Goal: Task Accomplishment & Management: Manage account settings

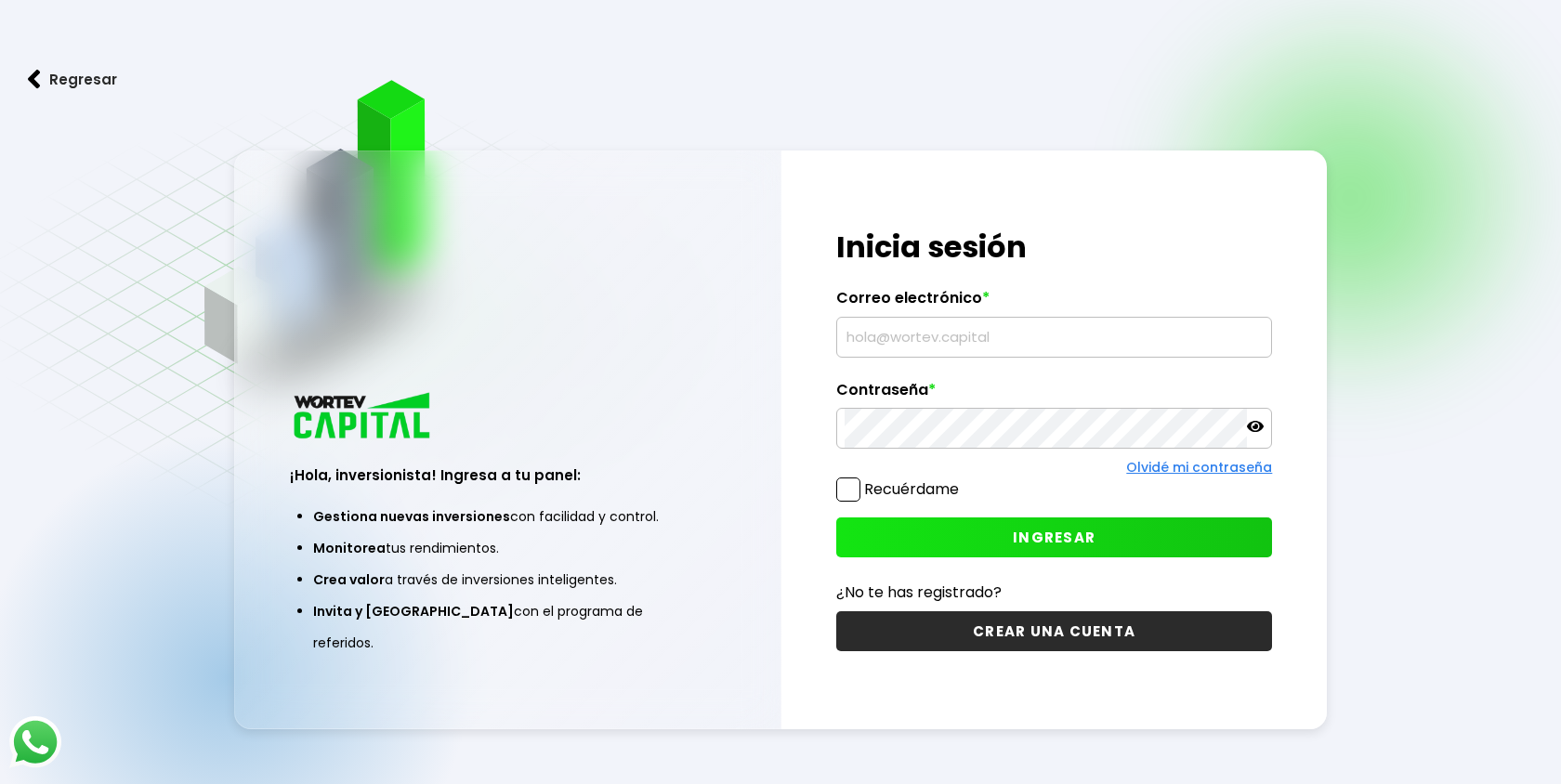
type input "[EMAIL_ADDRESS][DOMAIN_NAME]"
click at [944, 334] on input "[EMAIL_ADDRESS][DOMAIN_NAME]" at bounding box center [1055, 337] width 420 height 39
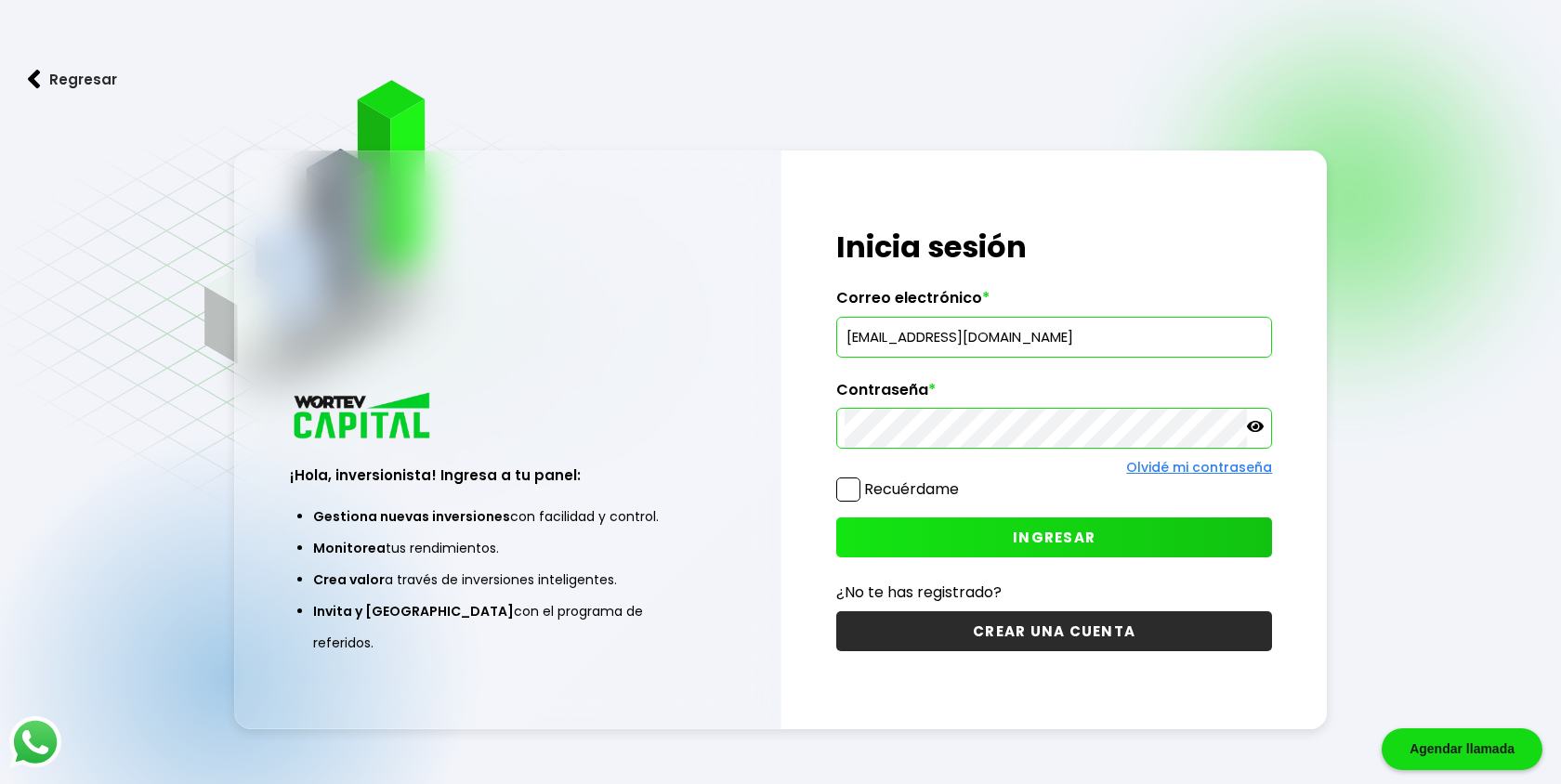
click at [841, 490] on span at bounding box center [847, 489] width 24 height 24
click at [963, 480] on input "Recuérdame" at bounding box center [963, 480] width 0 height 0
click at [937, 526] on button "INGRESAR" at bounding box center [1054, 536] width 437 height 40
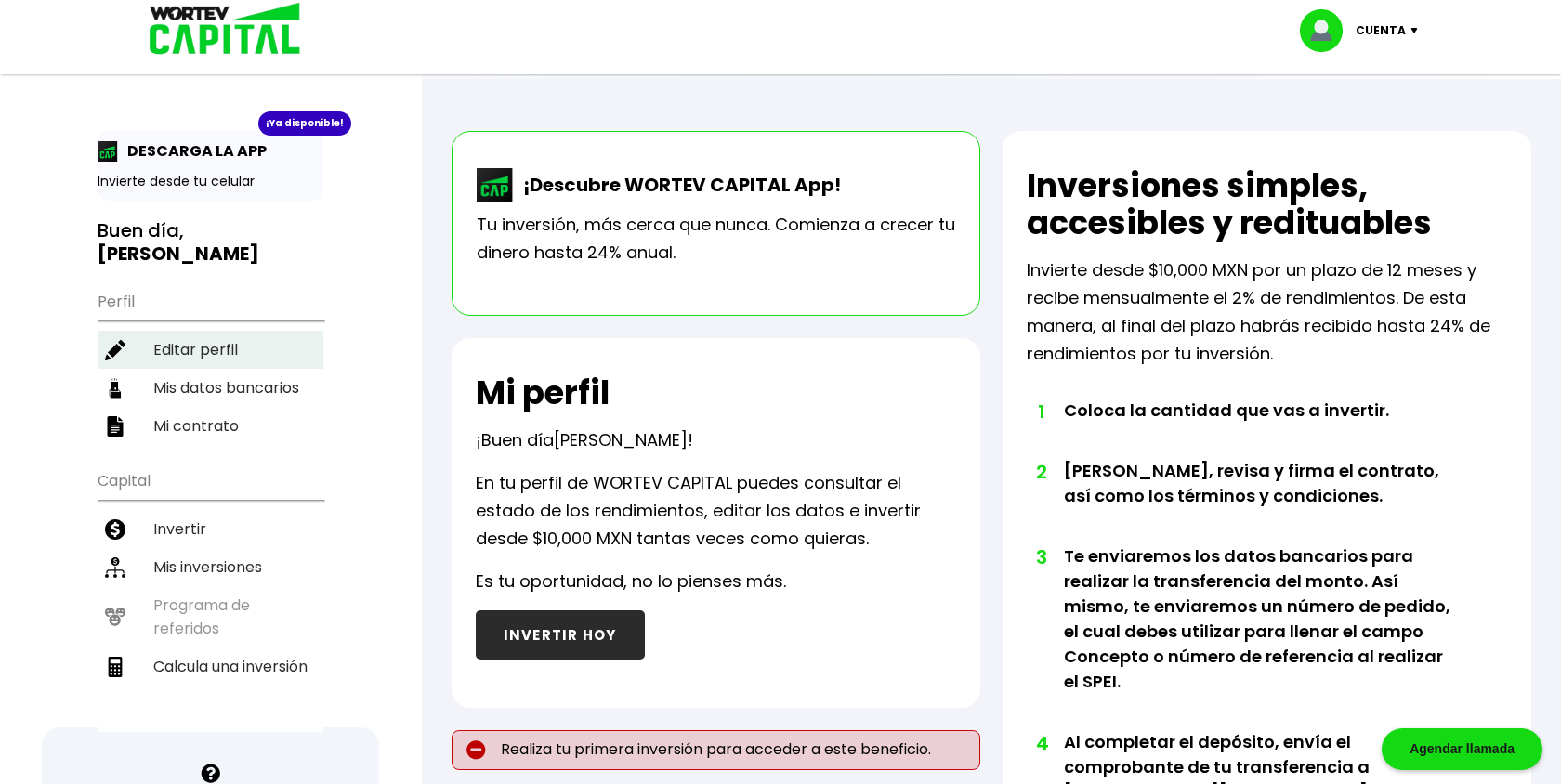
click at [205, 331] on li "Editar perfil" at bounding box center [210, 349] width 226 height 38
select select "Hombre"
select select "Licenciatura"
select select "SI"
select select "Banbajio"
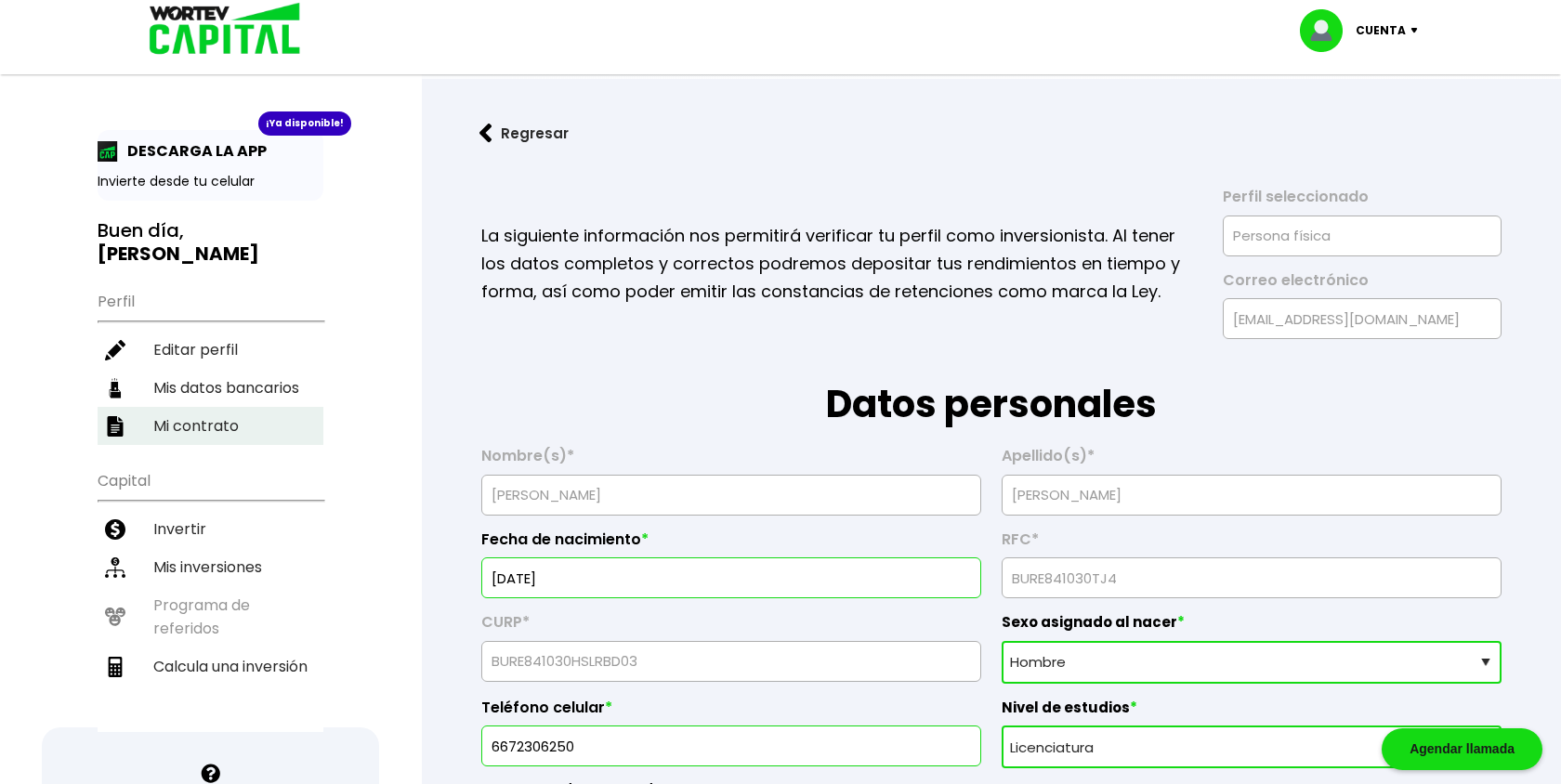
click at [238, 407] on li "Mi contrato" at bounding box center [210, 425] width 226 height 38
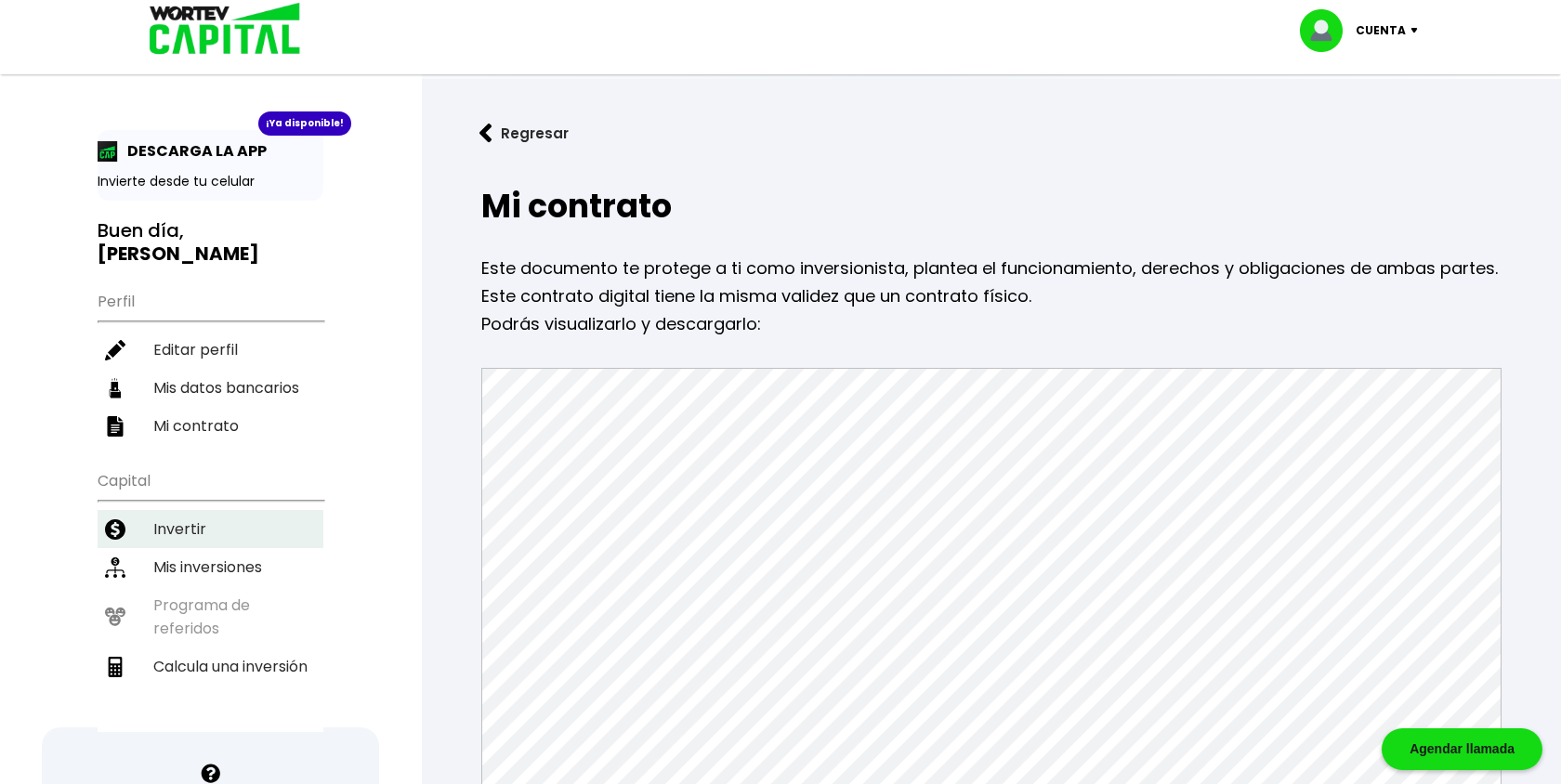
click at [188, 510] on li "Invertir" at bounding box center [210, 528] width 226 height 38
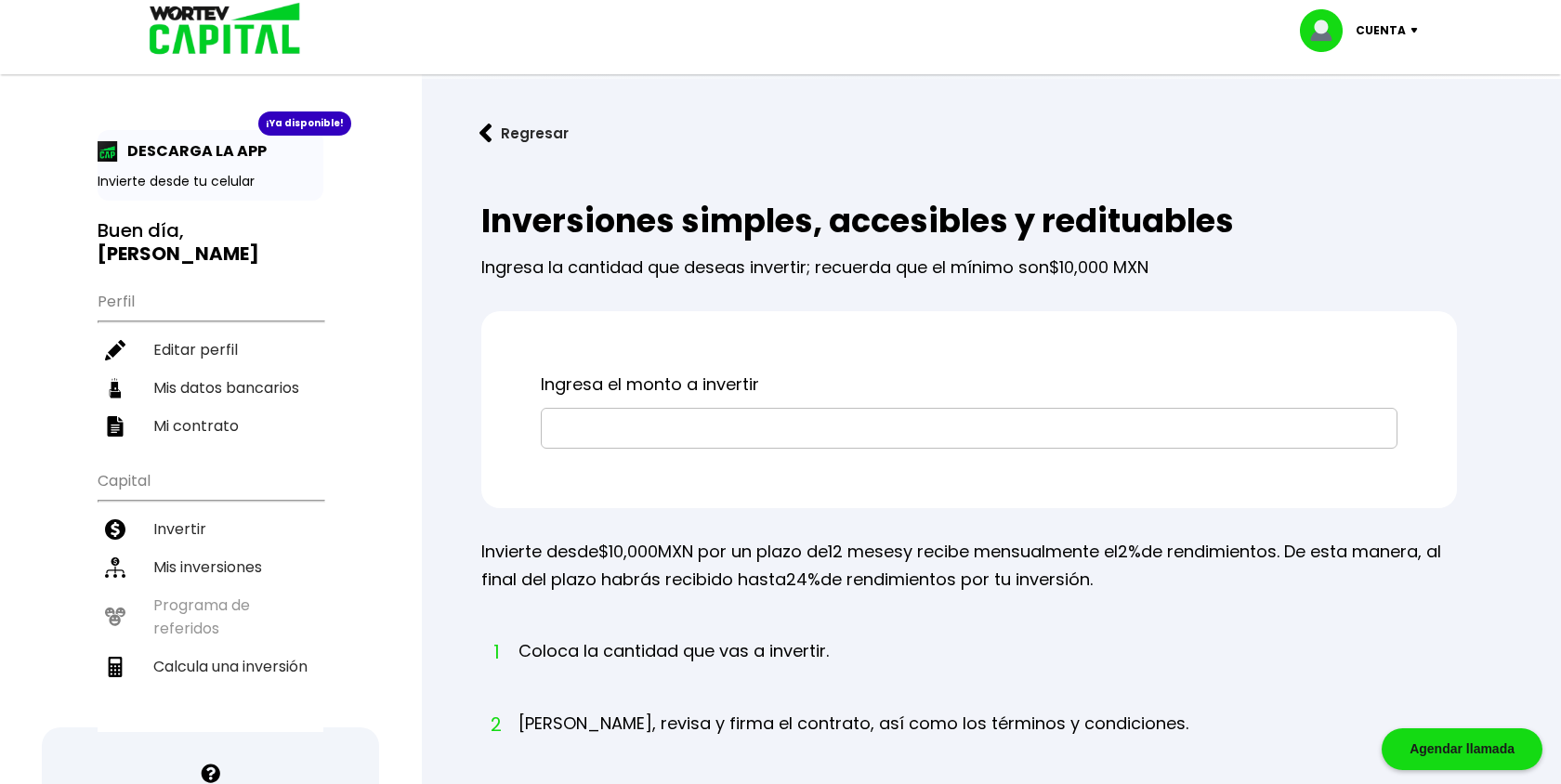
click at [632, 424] on input "text" at bounding box center [968, 428] width 840 height 39
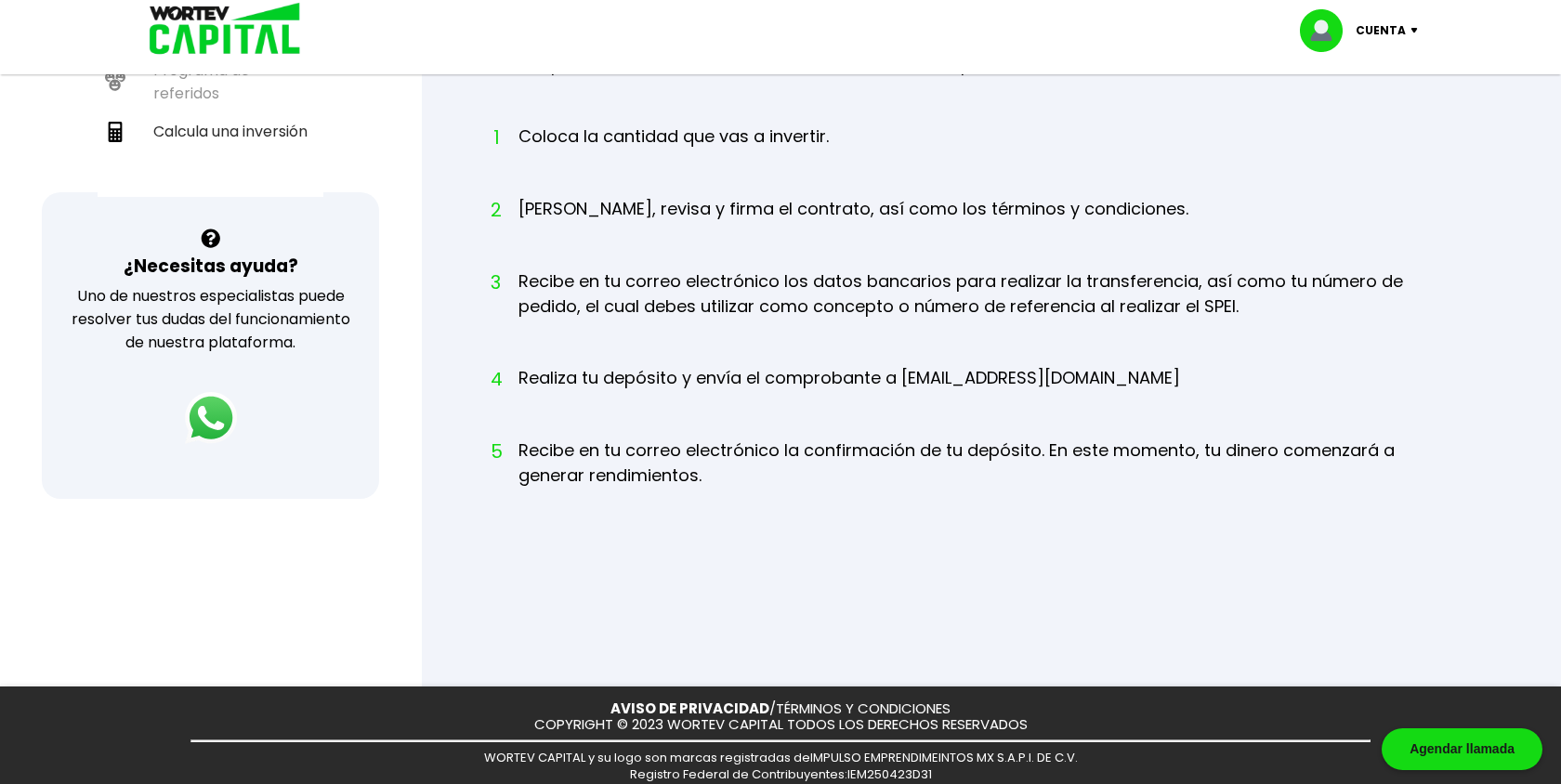
scroll to position [584, 0]
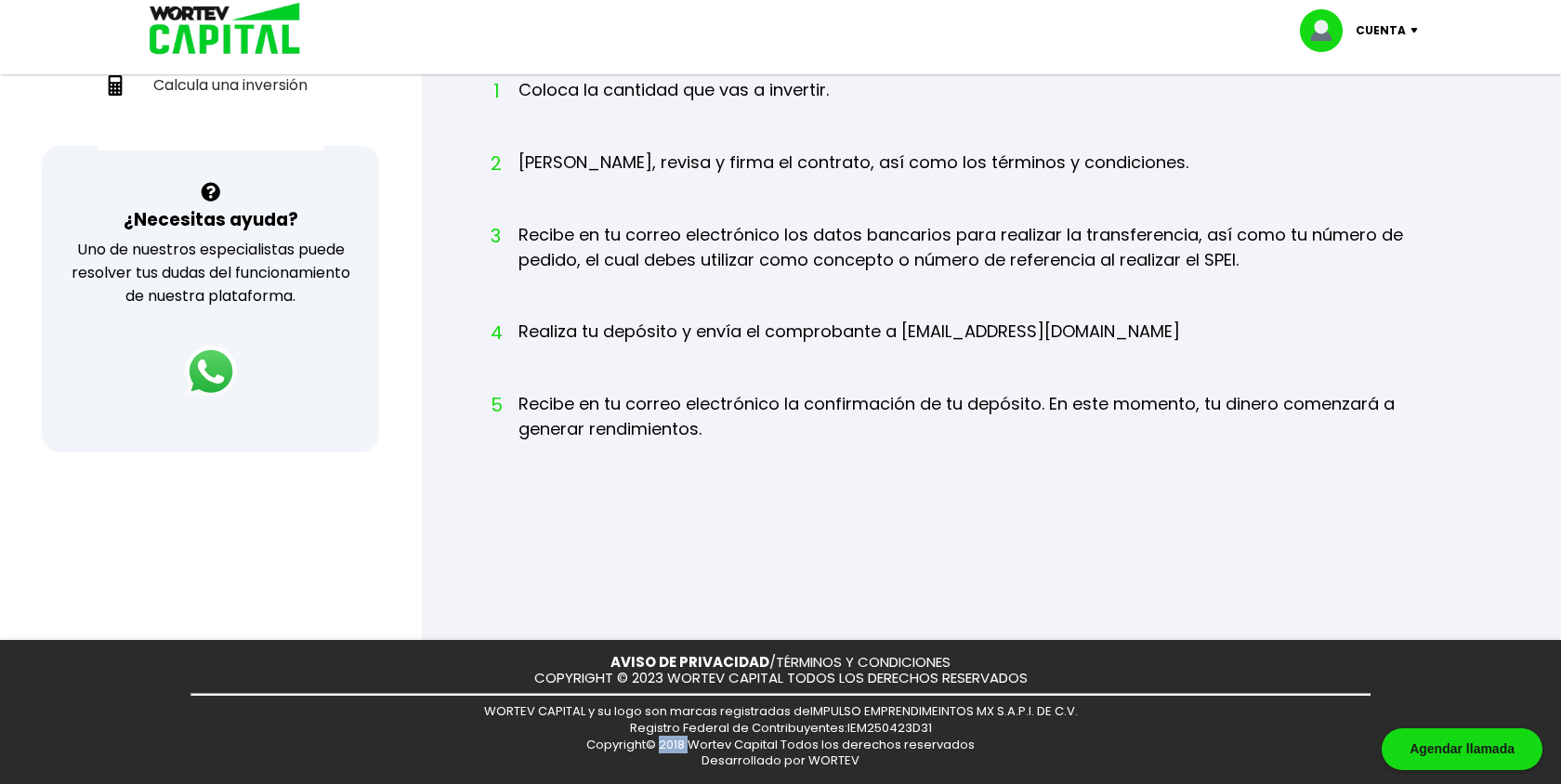
drag, startPoint x: 661, startPoint y: 745, endPoint x: 693, endPoint y: 745, distance: 32.0
click at [693, 745] on span "Copyright© 2018 Wortev Capital Todos los derechos reservados" at bounding box center [780, 744] width 388 height 17
click at [674, 762] on div "AVISO DE PRIVACIDAD / TÉRMINOS Y CONDICIONES COPYRIGHT © 2023 WORTEV CAPITAL TO…" at bounding box center [780, 711] width 1561 height 144
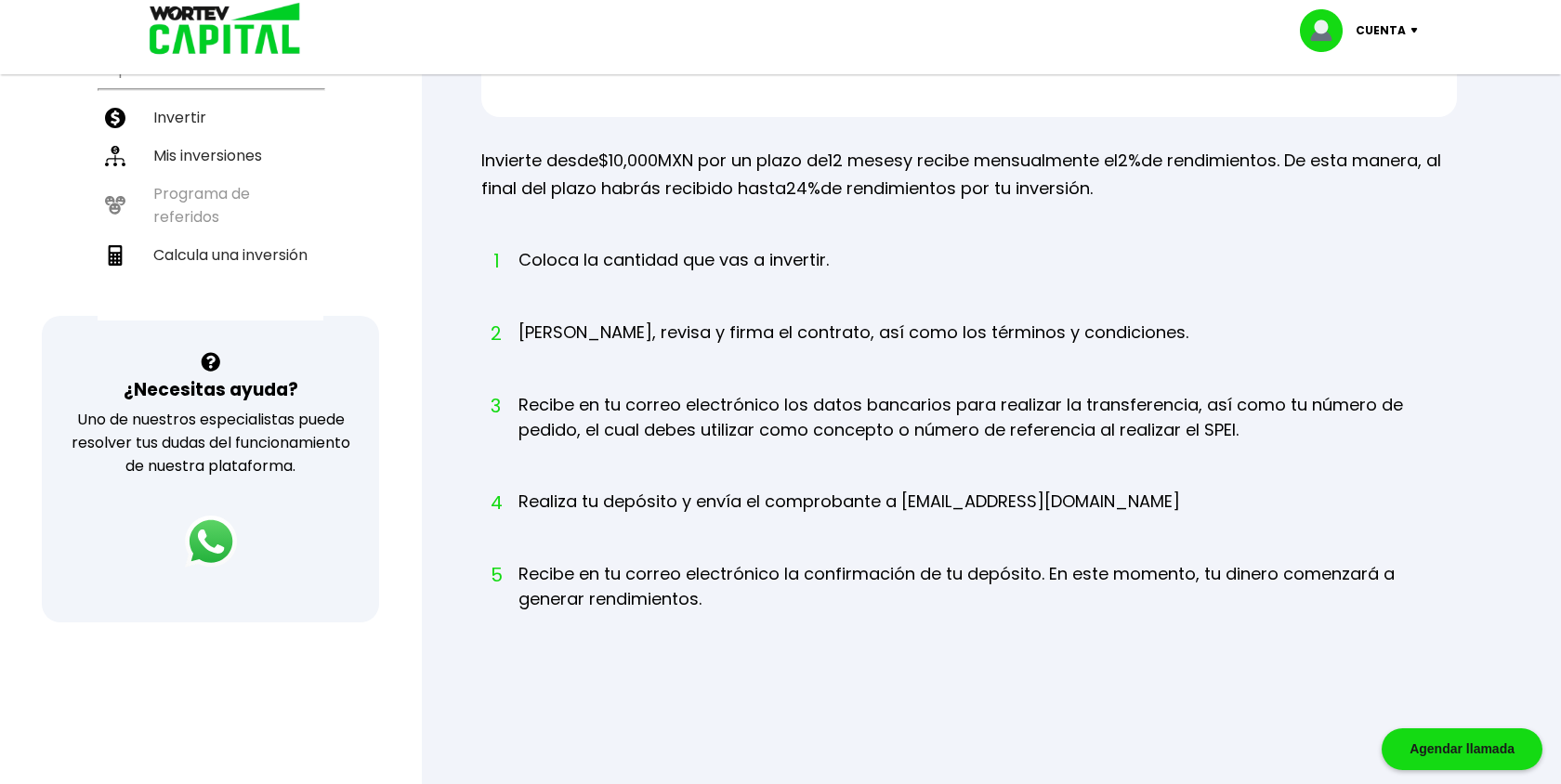
scroll to position [0, 0]
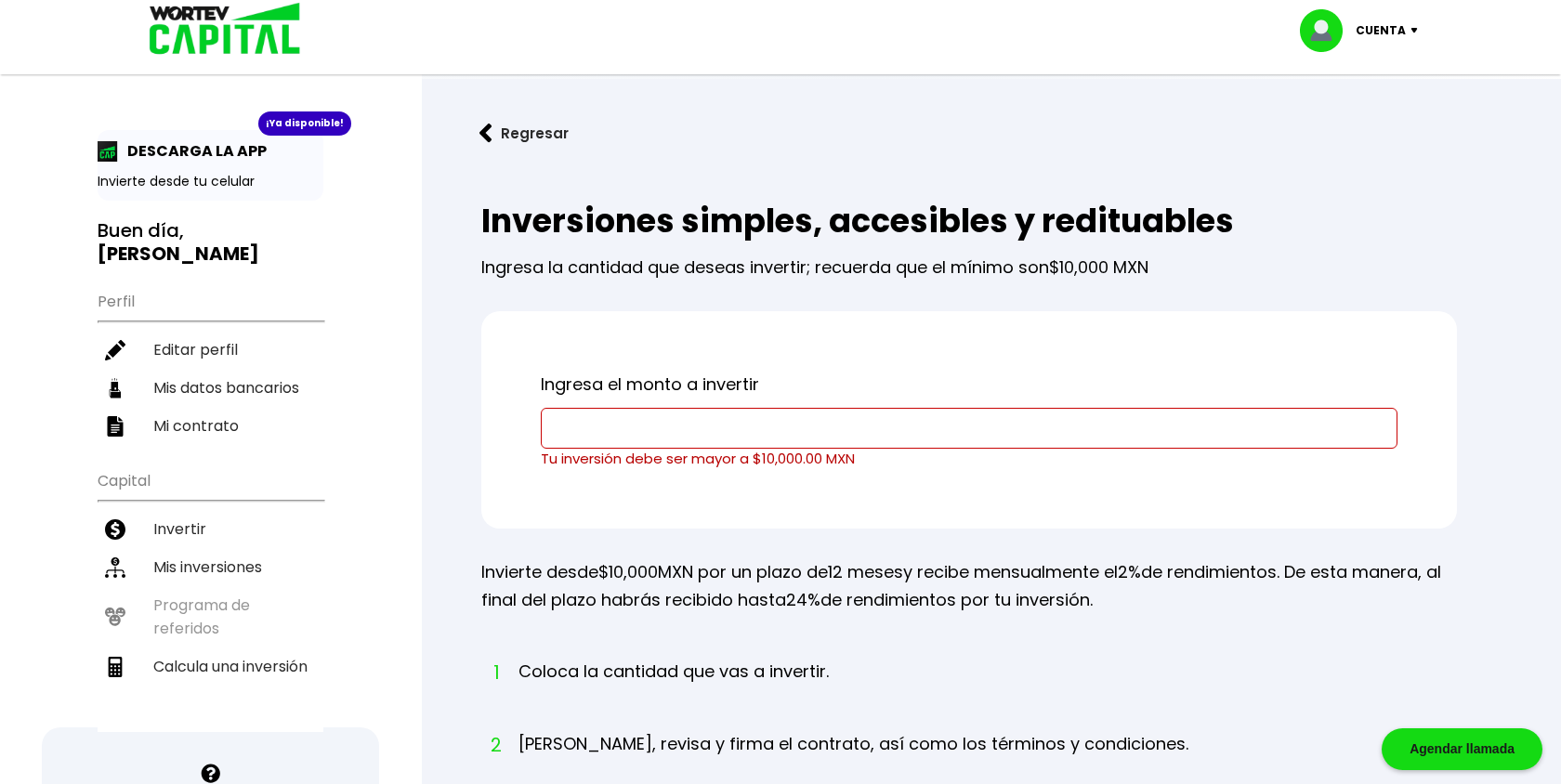
click at [268, 46] on img at bounding box center [218, 30] width 177 height 60
